Goal: Task Accomplishment & Management: Manage account settings

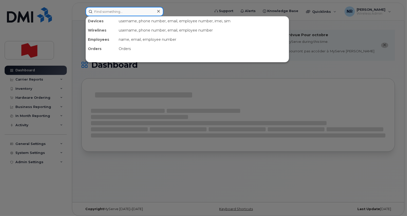
click at [105, 12] on input at bounding box center [125, 11] width 78 height 9
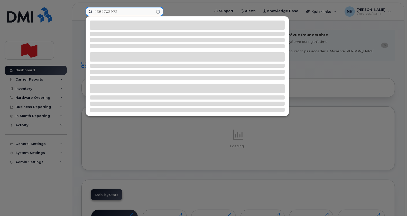
type input "4384703972"
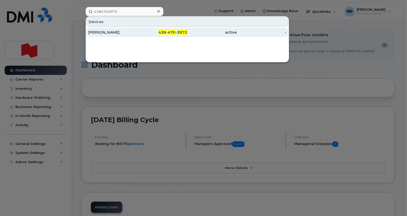
click at [108, 32] on div "Nicolas Auclair" at bounding box center [113, 32] width 50 height 5
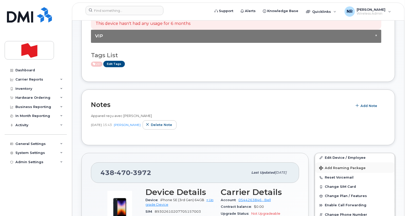
scroll to position [96, 0]
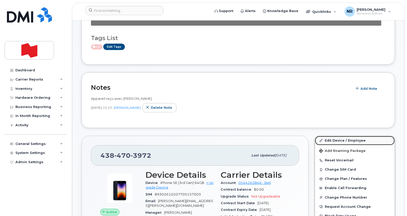
click at [341, 141] on link "Edit Device / Employee" at bounding box center [355, 140] width 80 height 9
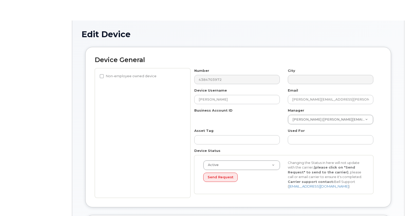
select select "29621266"
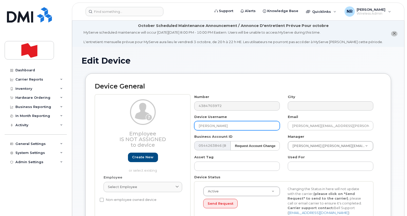
drag, startPoint x: 248, startPoint y: 127, endPoint x: 184, endPoint y: 129, distance: 63.2
click at [184, 129] on div "Employee Is not assigned to device Create new or select existing Employee Selec…" at bounding box center [238, 160] width 287 height 130
type input "Changement numéro"
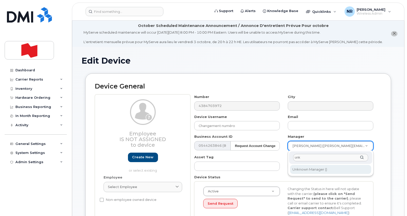
type input "unk"
type input "1908917"
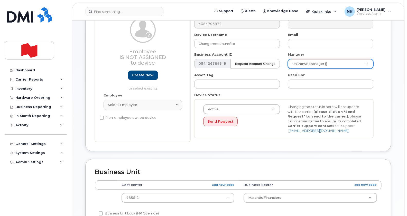
scroll to position [193, 0]
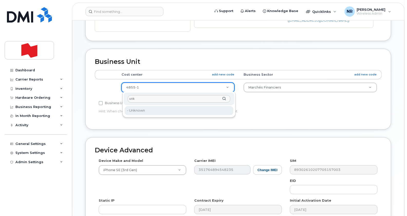
type input "unk"
type input "22916205"
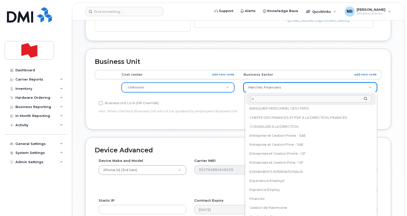
scroll to position [0, 0]
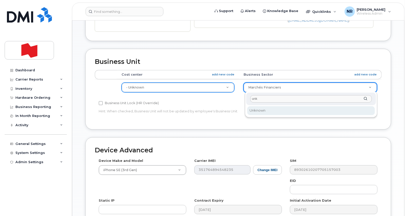
type input "unk"
select select "22916206"
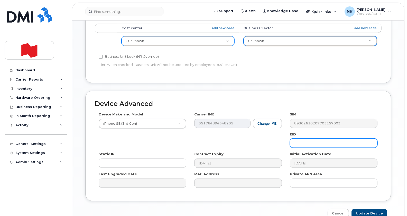
scroll to position [266, 0]
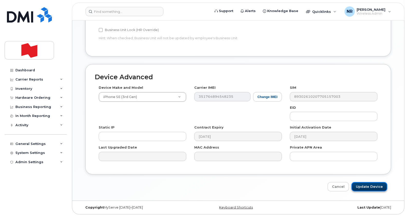
click at [373, 186] on input "Update Device" at bounding box center [369, 187] width 36 height 10
type input "Saving..."
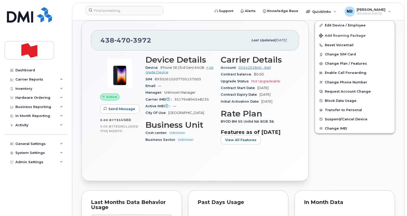
scroll to position [225, 0]
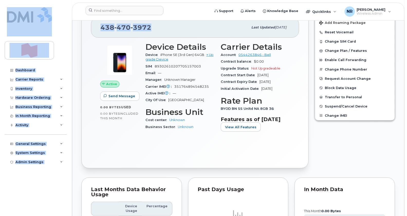
drag, startPoint x: 165, startPoint y: 23, endPoint x: 66, endPoint y: 26, distance: 99.2
click at [165, 28] on div "438 470 3972" at bounding box center [174, 27] width 148 height 11
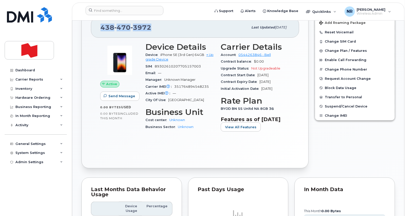
drag, startPoint x: 163, startPoint y: 26, endPoint x: 96, endPoint y: 28, distance: 66.8
click at [96, 28] on div "438 470 3972 Last updated Sep 25, 2025" at bounding box center [195, 27] width 208 height 21
copy span "438 470 3972"
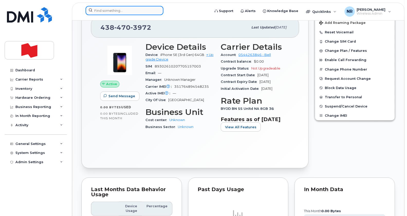
click at [104, 13] on input at bounding box center [125, 10] width 78 height 9
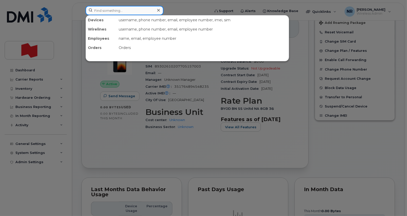
paste input "4384540060"
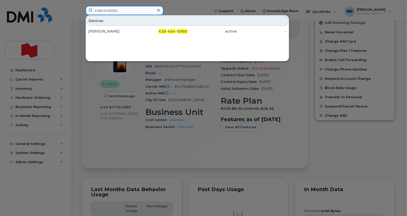
type input "4384540060"
click at [95, 26] on div "Felix Harpe 438 - 454 - 0060 active -" at bounding box center [187, 31] width 203 height 10
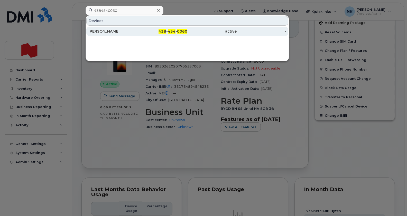
click at [95, 29] on div "Felix Harpe" at bounding box center [113, 31] width 50 height 5
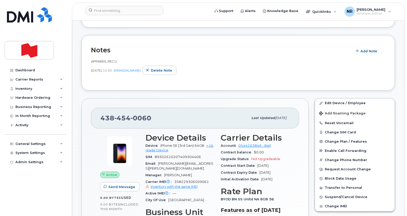
scroll to position [121, 0]
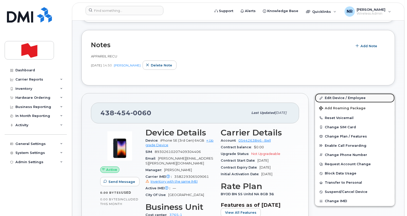
click at [342, 98] on link "Edit Device / Employee" at bounding box center [355, 97] width 80 height 9
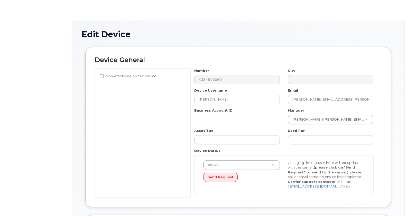
select select "25594327"
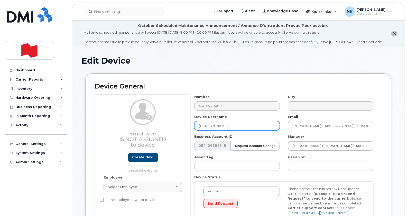
drag, startPoint x: 240, startPoint y: 126, endPoint x: 178, endPoint y: 127, distance: 61.9
click at [178, 127] on div "Employee Is not assigned to device Create new or select existing Employee Selec…" at bounding box center [238, 160] width 287 height 130
type input "Changement numéro"
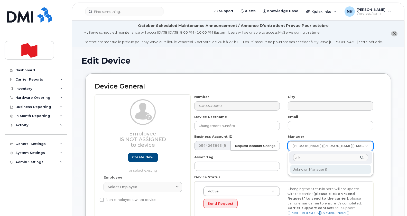
type input "unk"
type input "1908917"
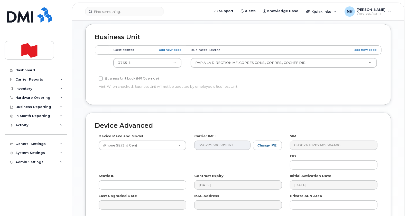
scroll to position [225, 0]
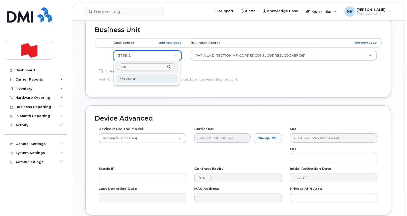
type input "unk"
type input "22916205"
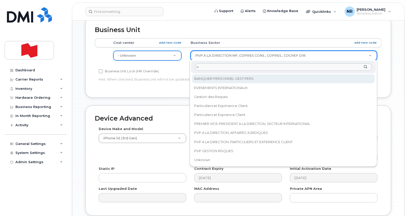
scroll to position [0, 0]
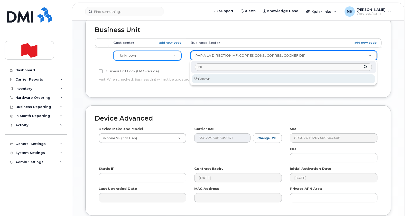
type input "unk"
select select "22916206"
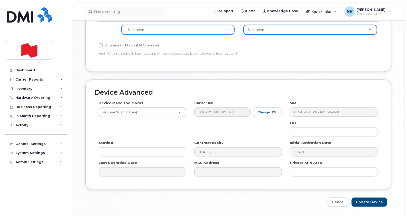
scroll to position [266, 0]
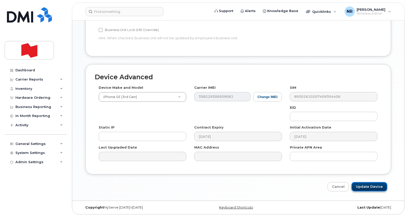
click at [365, 187] on input "Update Device" at bounding box center [369, 187] width 36 height 10
type input "Saving..."
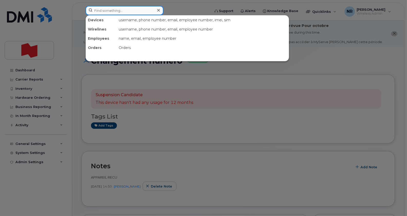
click at [99, 12] on input at bounding box center [125, 10] width 78 height 9
paste input "4384704112"
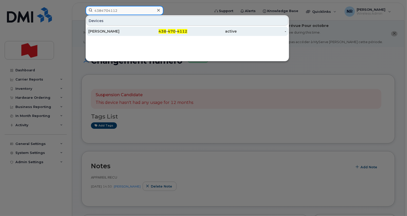
type input "4384704112"
click at [108, 30] on div "[PERSON_NAME]" at bounding box center [113, 31] width 50 height 5
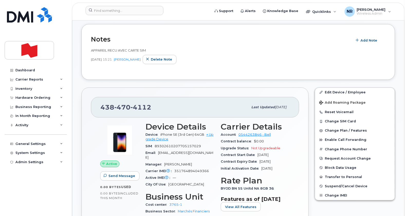
scroll to position [161, 0]
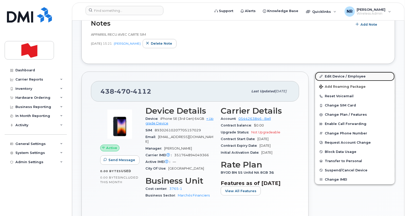
click at [333, 77] on link "Edit Device / Employee" at bounding box center [355, 76] width 80 height 9
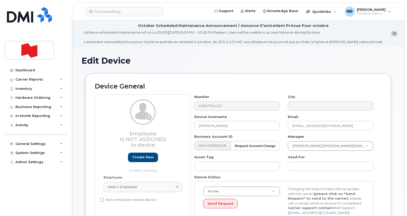
select select "29621266"
drag, startPoint x: 253, startPoint y: 126, endPoint x: 192, endPoint y: 130, distance: 61.8
click at [192, 130] on div "Device Username Samba Malik Kante" at bounding box center [236, 123] width 93 height 16
type input "Changement numéro"
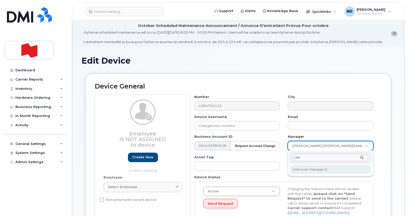
type input "unk"
type input "1908917"
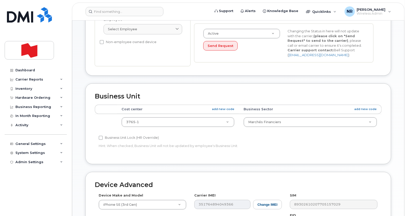
scroll to position [193, 0]
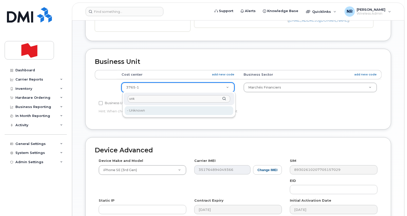
type input "unk"
type input "22916205"
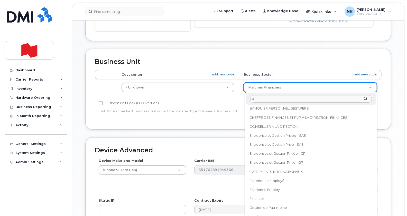
scroll to position [0, 0]
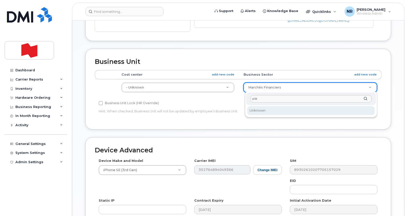
type input "unk"
select select "22916206"
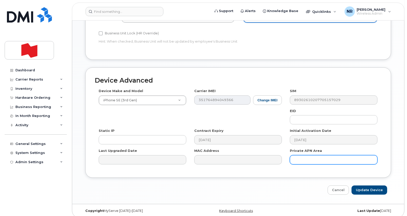
scroll to position [266, 0]
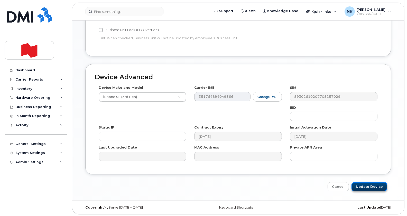
click at [364, 187] on input "Update Device" at bounding box center [369, 187] width 36 height 10
type input "Saving..."
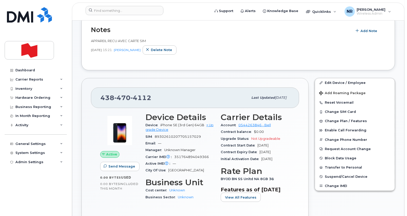
scroll to position [161, 0]
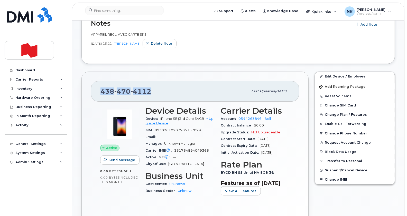
drag, startPoint x: 170, startPoint y: 89, endPoint x: 80, endPoint y: 92, distance: 90.2
click at [80, 92] on div "[PHONE_NUMBER] Last updated [DATE] Active Send Message 0.00 Bytes  used 0.00 By…" at bounding box center [194, 152] width 233 height 167
copy span "[PHONE_NUMBER]"
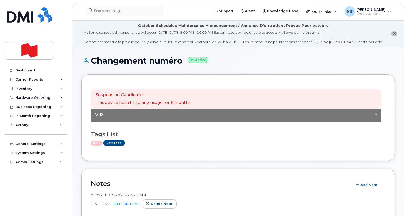
scroll to position [64, 0]
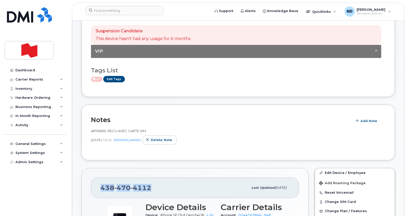
drag, startPoint x: 167, startPoint y: 188, endPoint x: 94, endPoint y: 185, distance: 73.5
click at [94, 185] on div "[PHONE_NUMBER] Last updated [DATE]" at bounding box center [195, 188] width 208 height 21
copy span "[PHONE_NUMBER]"
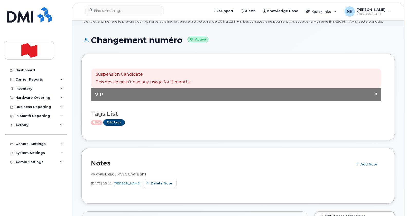
scroll to position [0, 0]
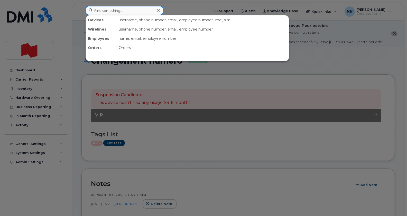
click at [104, 9] on input at bounding box center [125, 10] width 78 height 9
paste input "4384703075"
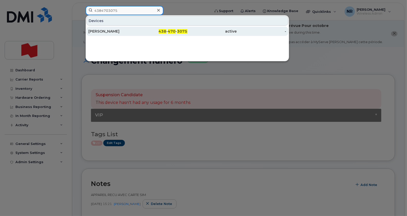
type input "4384703075"
click at [99, 31] on div "[PERSON_NAME]" at bounding box center [113, 31] width 50 height 5
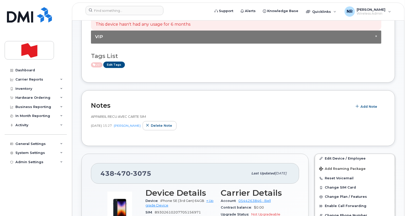
scroll to position [64, 0]
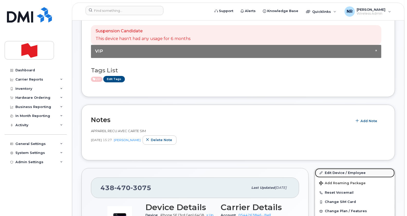
click at [338, 173] on link "Edit Device / Employee" at bounding box center [355, 173] width 80 height 9
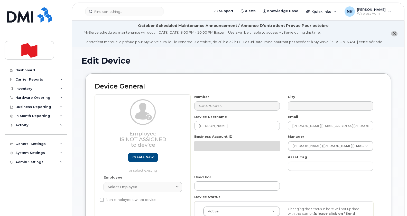
select select "29621266"
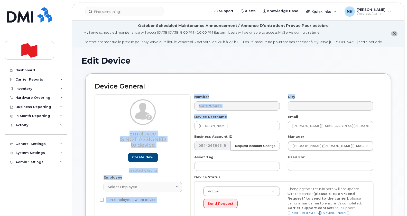
drag, startPoint x: 245, startPoint y: 121, endPoint x: 179, endPoint y: 120, distance: 66.5
click at [179, 120] on div "Employee Is not assigned to device Create new or select existing Employee Selec…" at bounding box center [238, 160] width 287 height 130
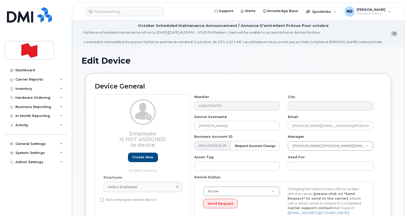
drag, startPoint x: 180, startPoint y: 121, endPoint x: 248, endPoint y: 120, distance: 68.1
click at [248, 120] on div "Device Username Julia Nguyen" at bounding box center [236, 123] width 93 height 16
drag, startPoint x: 238, startPoint y: 124, endPoint x: 181, endPoint y: 126, distance: 57.6
click at [181, 126] on div "Employee Is not assigned to device Create new or select existing Employee Selec…" at bounding box center [238, 160] width 287 height 130
type input "Changement numéro"
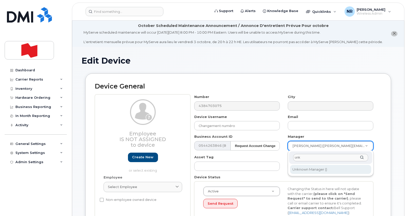
type input "unk"
type input "1908917"
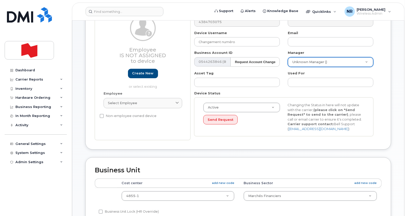
scroll to position [193, 0]
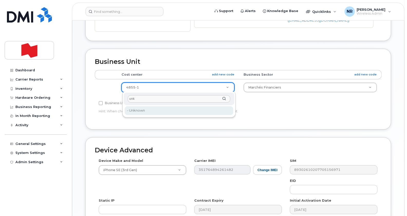
type input "unk"
type input "22916205"
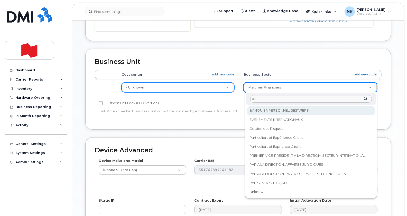
scroll to position [0, 0]
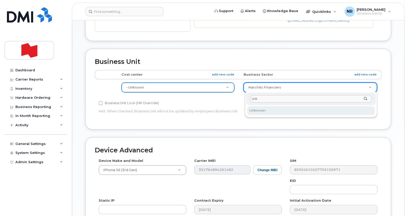
type input "unk"
select select "22916206"
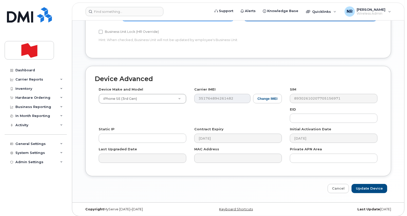
scroll to position [266, 0]
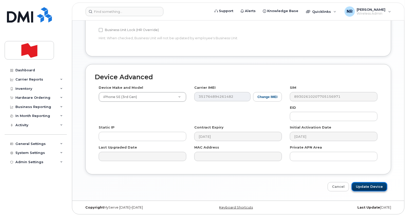
click at [367, 186] on input "Update Device" at bounding box center [369, 187] width 36 height 10
type input "Saving..."
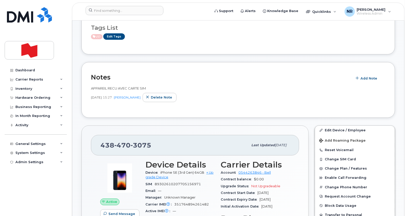
scroll to position [128, 0]
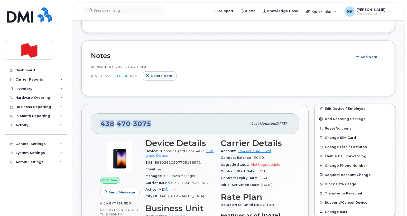
drag, startPoint x: 145, startPoint y: 127, endPoint x: 91, endPoint y: 129, distance: 53.2
click at [91, 129] on div "[PHONE_NUMBER] Last updated [DATE]" at bounding box center [195, 124] width 208 height 21
copy span "[PHONE_NUMBER]"
click at [108, 8] on input at bounding box center [125, 10] width 78 height 9
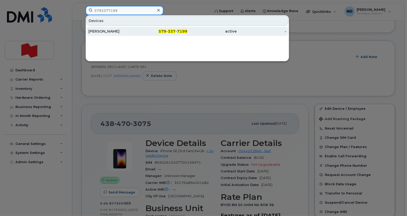
type input "5793377199"
click at [103, 29] on div "[PERSON_NAME]" at bounding box center [113, 31] width 50 height 5
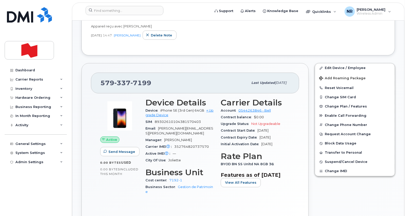
scroll to position [193, 0]
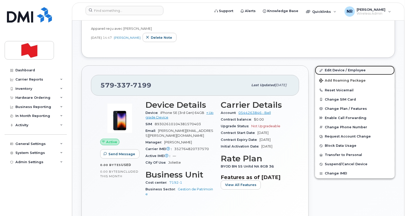
click at [340, 70] on link "Edit Device / Employee" at bounding box center [355, 70] width 80 height 9
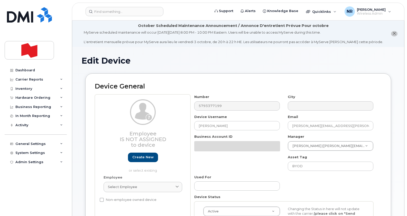
select select "29621268"
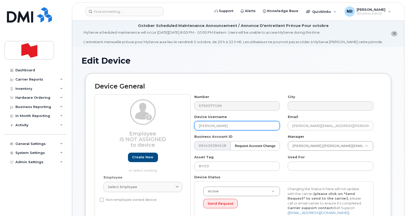
drag, startPoint x: 237, startPoint y: 126, endPoint x: 166, endPoint y: 125, distance: 71.7
click at [166, 125] on div "Employee Is not assigned to device Create new or select existing Employee Selec…" at bounding box center [238, 160] width 287 height 130
type input "Changement numéro"
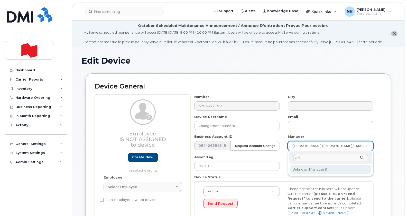
type input "unk"
type input "1908917"
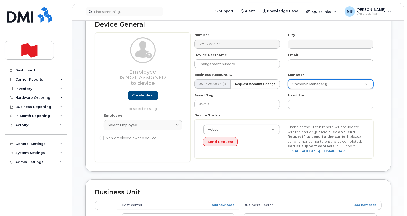
scroll to position [225, 0]
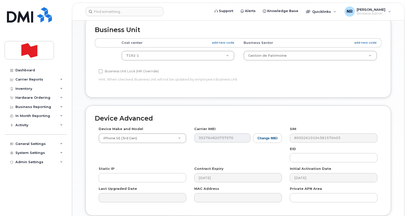
click at [183, 49] on td "7192-1 29621236" at bounding box center [178, 56] width 122 height 16
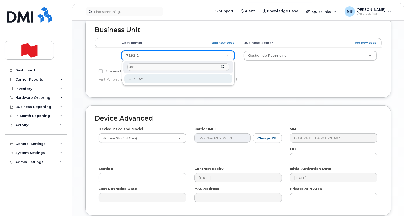
type input "unk"
type input "22916205"
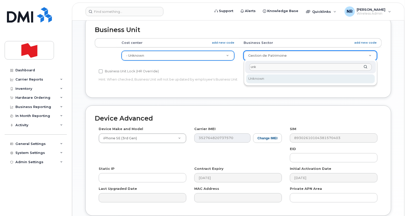
type input "unk"
select select "22916206"
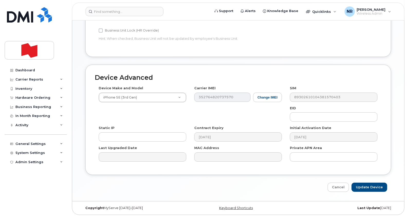
scroll to position [266, 0]
click at [368, 183] on input "Update Device" at bounding box center [369, 187] width 36 height 10
type input "Saving..."
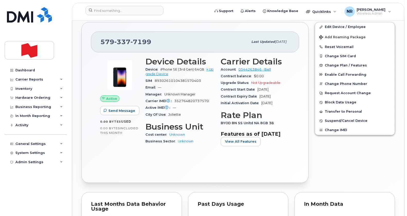
scroll to position [193, 0]
drag, startPoint x: 170, startPoint y: 40, endPoint x: 98, endPoint y: 45, distance: 71.6
click at [98, 45] on div "[PHONE_NUMBER] Last updated [DATE]" at bounding box center [195, 41] width 208 height 21
copy span "[PHONE_NUMBER]"
